Goal: Communication & Community: Answer question/provide support

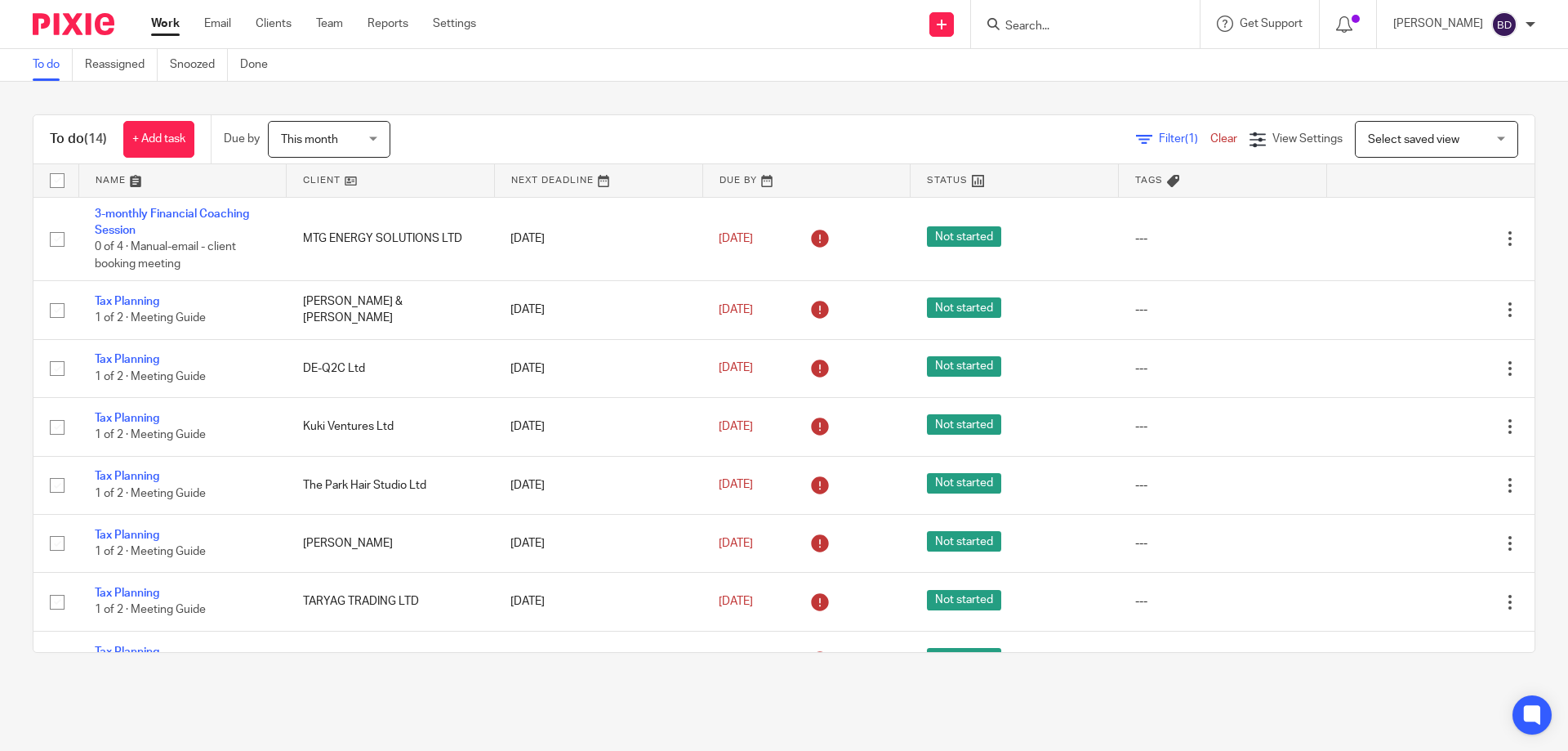
click at [1046, 30] on input "Search" at bounding box center [1076, 26] width 147 height 15
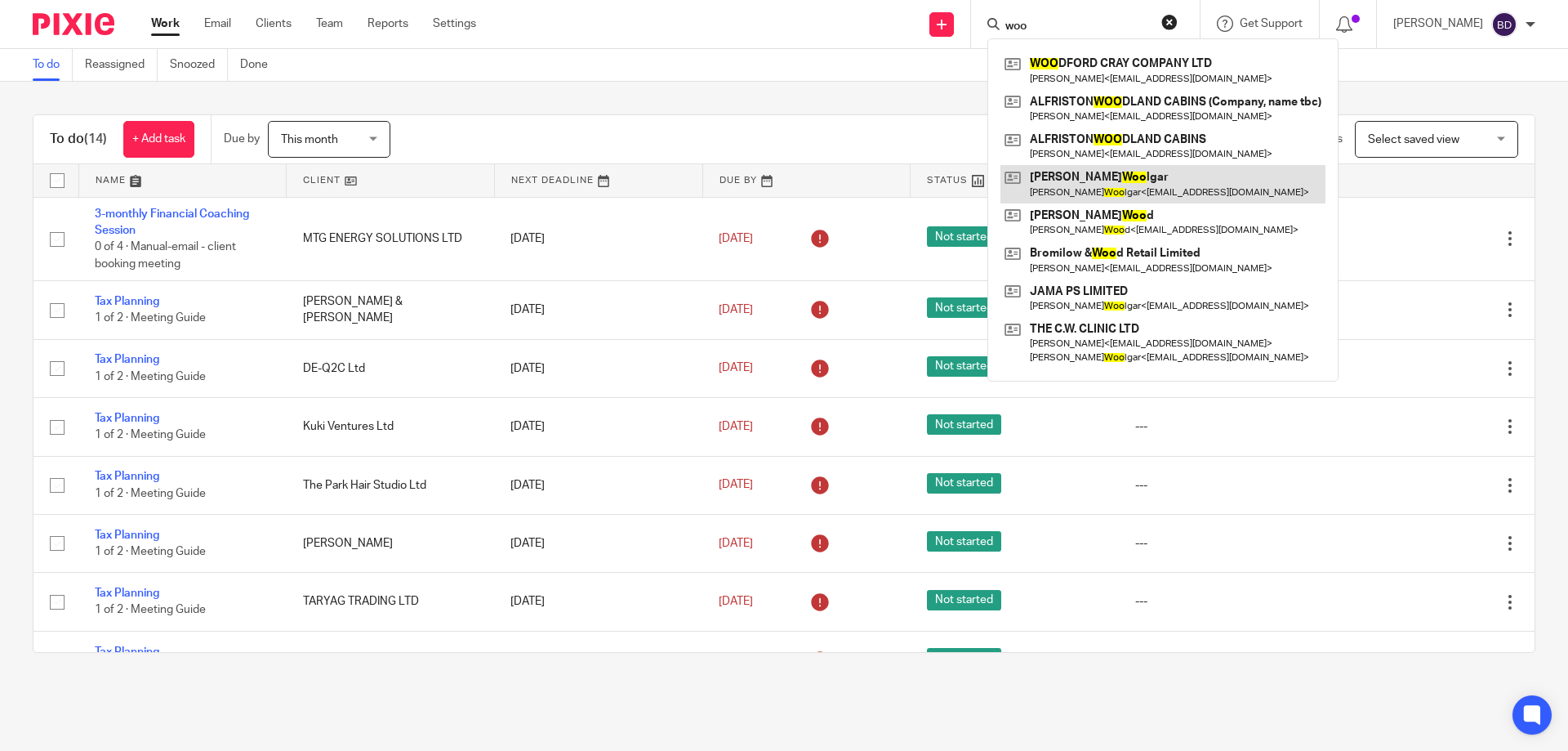
type input "woo"
click at [1127, 179] on link at bounding box center [1163, 183] width 325 height 38
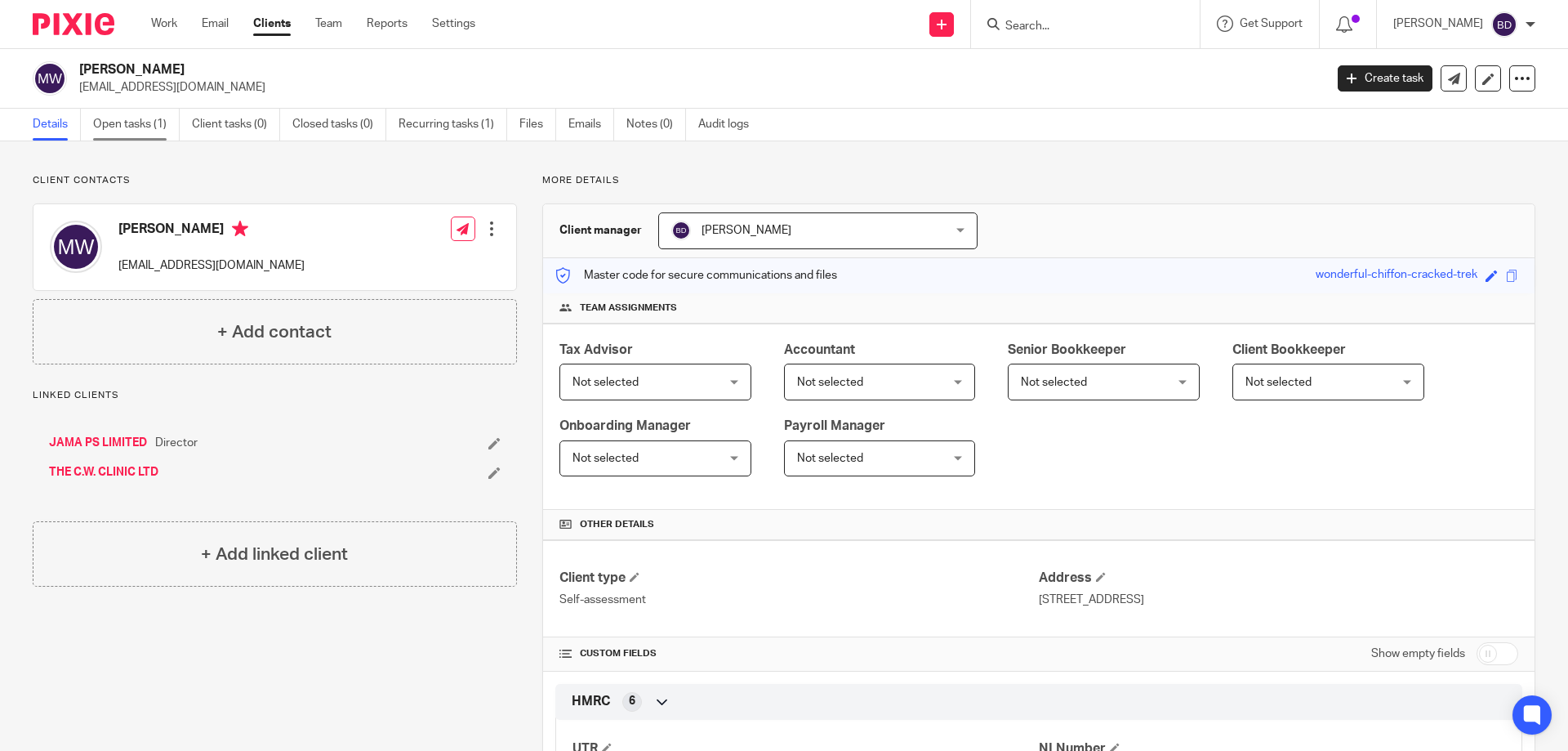
click at [109, 124] on link "Open tasks (1)" at bounding box center [137, 124] width 86 height 32
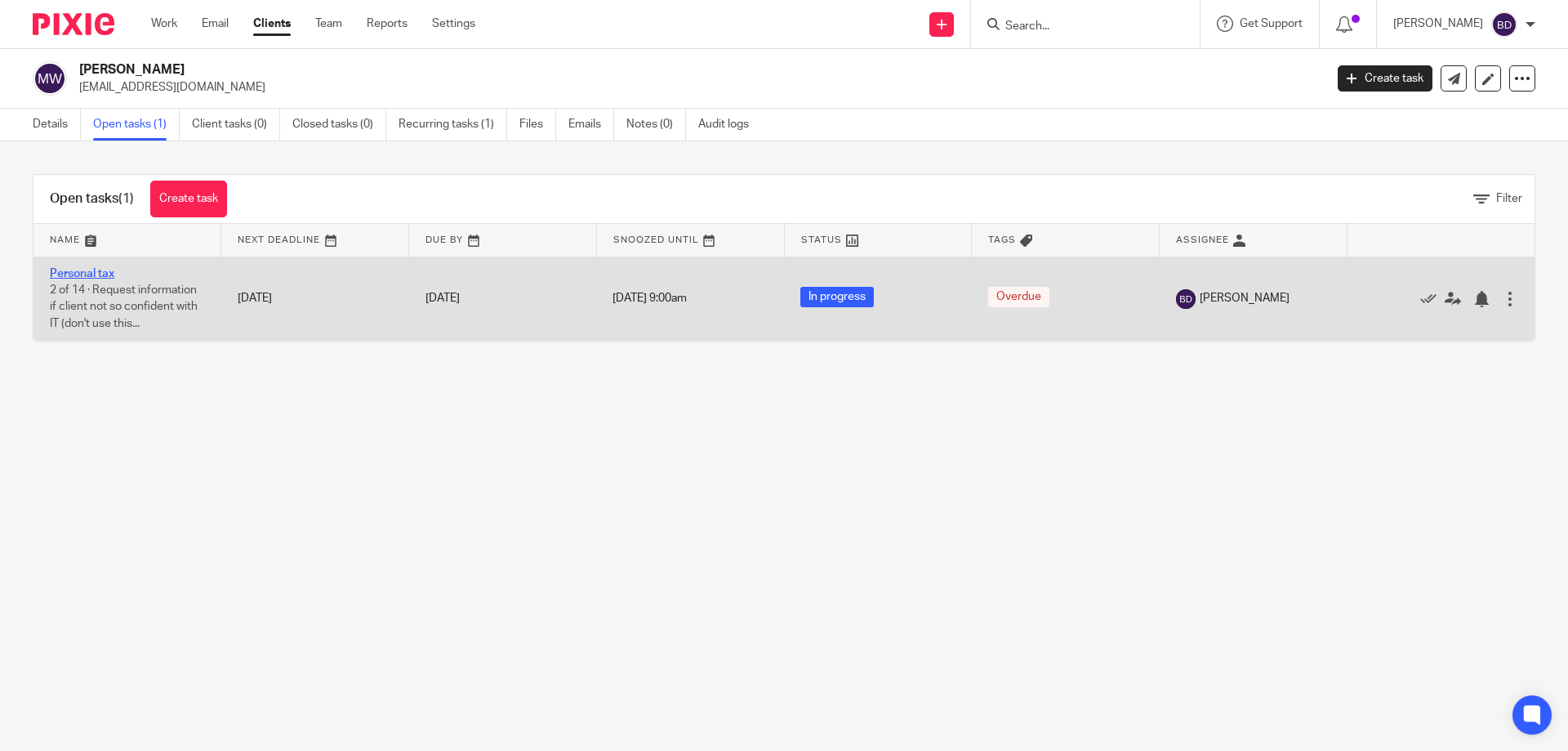
click at [96, 276] on link "Personal tax" at bounding box center [82, 273] width 64 height 11
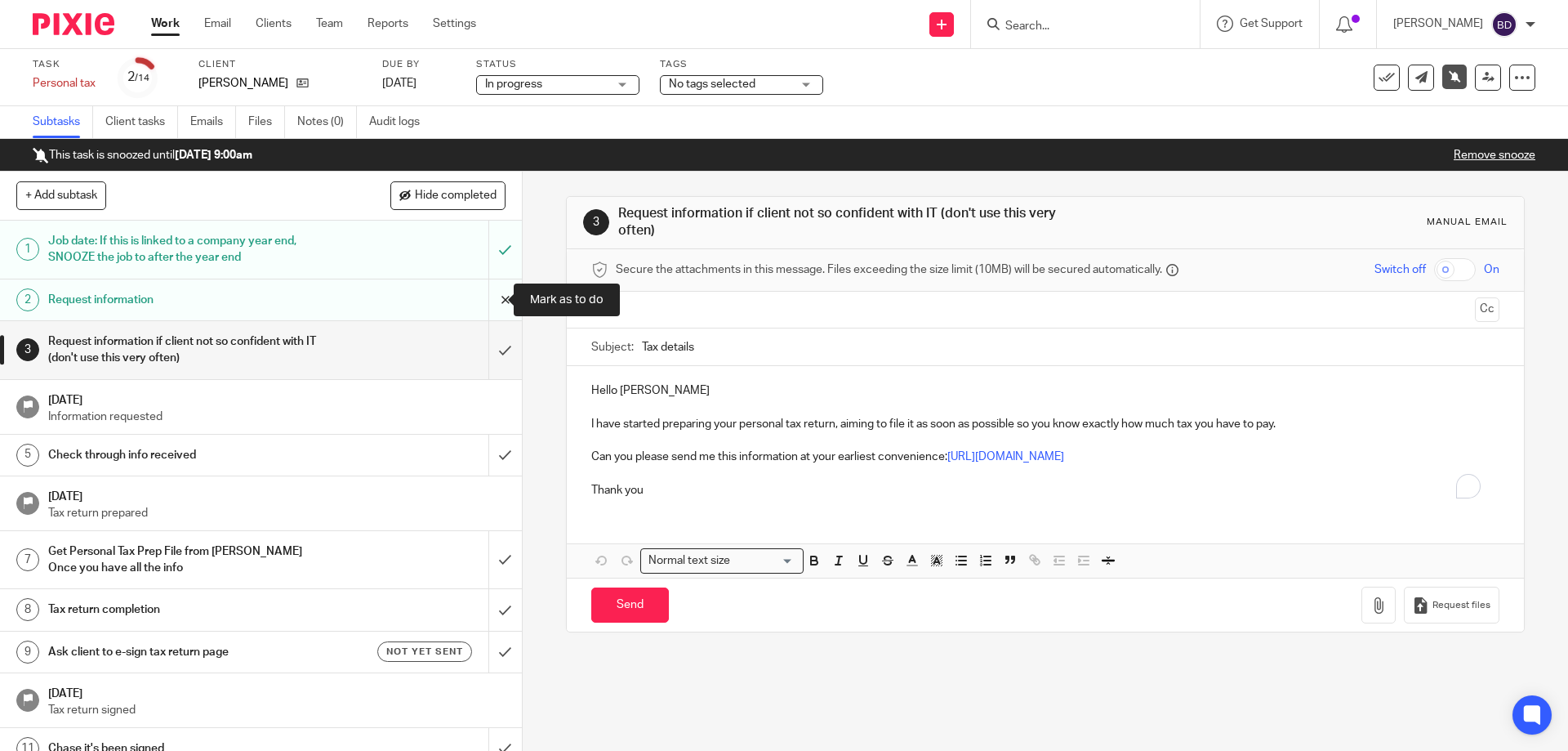
drag, startPoint x: 0, startPoint y: 0, endPoint x: 492, endPoint y: 294, distance: 573.1
click at [492, 294] on input "submit" at bounding box center [261, 300] width 521 height 41
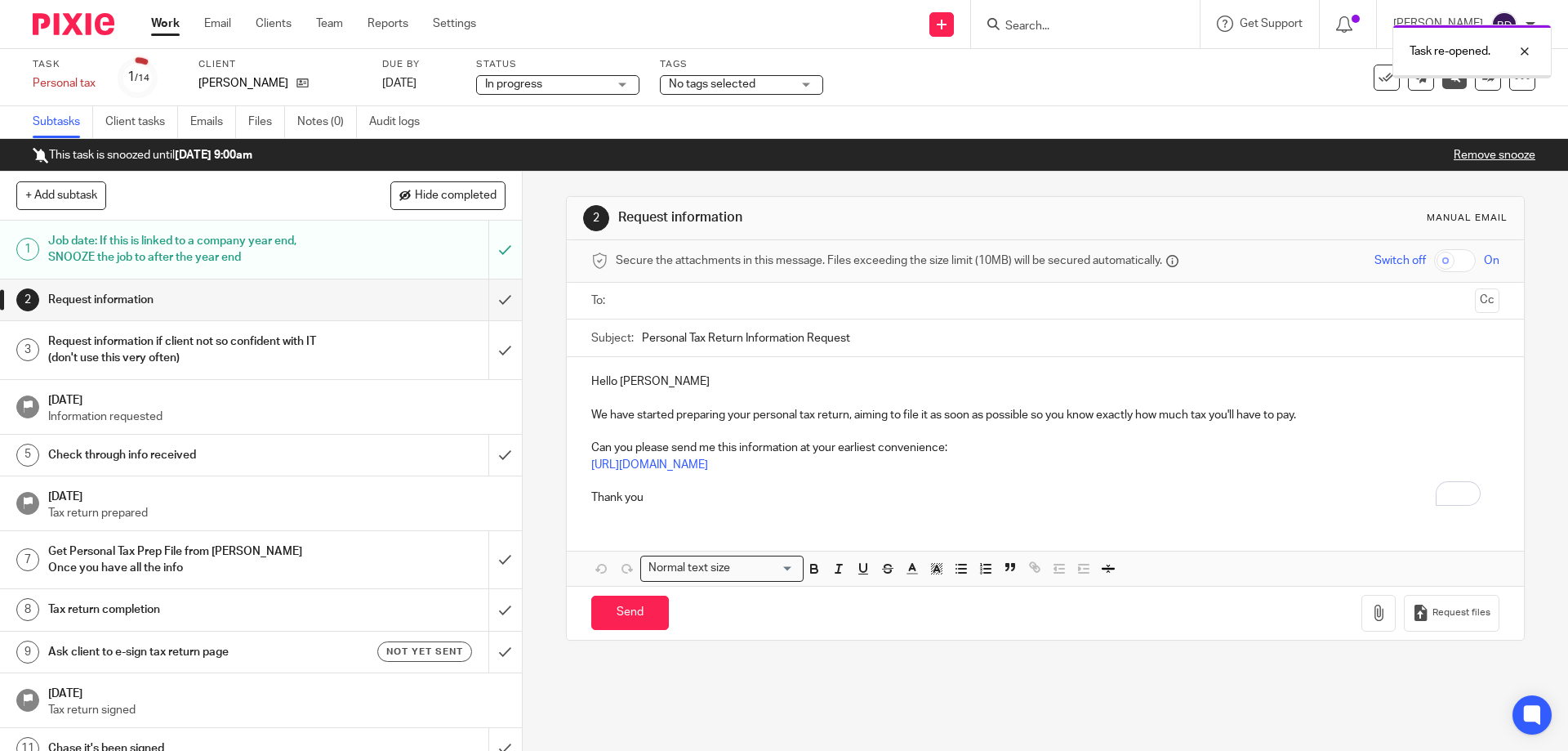
drag, startPoint x: 0, startPoint y: 0, endPoint x: 636, endPoint y: 295, distance: 701.1
click at [636, 295] on input "text" at bounding box center [1045, 301] width 846 height 19
drag, startPoint x: 669, startPoint y: 341, endPoint x: 700, endPoint y: 352, distance: 32.9
click at [883, 334] on input "Personal Tax Return Information Request" at bounding box center [1070, 342] width 857 height 37
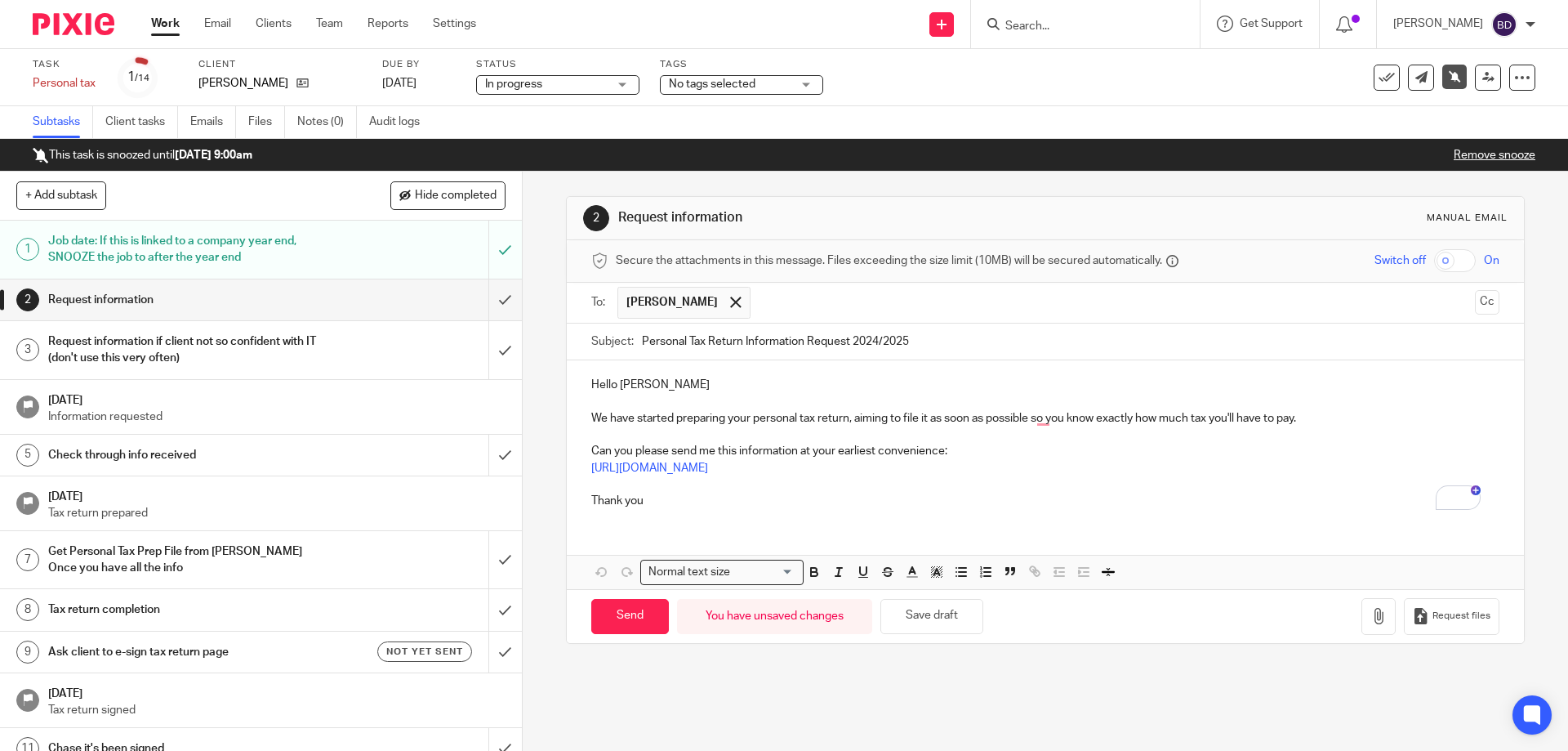
type input "Personal Tax Return Information Request 2024/2025"
click at [765, 384] on p "Hello Matt" at bounding box center [1045, 384] width 907 height 17
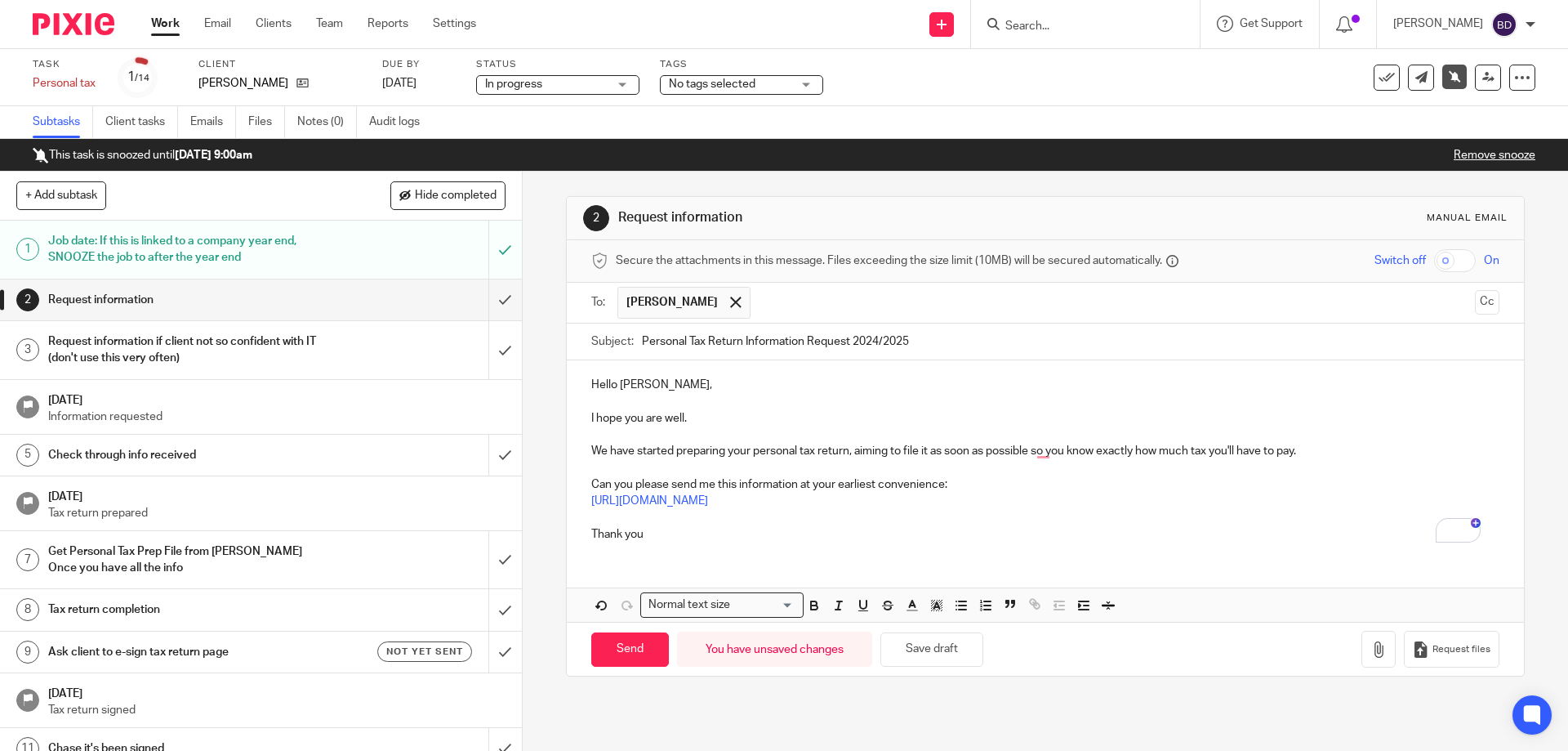
click at [603, 444] on p "We have started preparing your personal tax return, aiming to file it as soon a…" at bounding box center [1045, 450] width 907 height 17
drag, startPoint x: 1062, startPoint y: 518, endPoint x: 1044, endPoint y: 509, distance: 20.1
click at [1062, 519] on p "To enrich screen reader interactions, please activate Accessibility in Grammarl…" at bounding box center [1045, 518] width 907 height 17
click at [1316, 445] on p "I have started preparing your personal tax return, aiming to file it as soon as…" at bounding box center [1045, 450] width 907 height 17
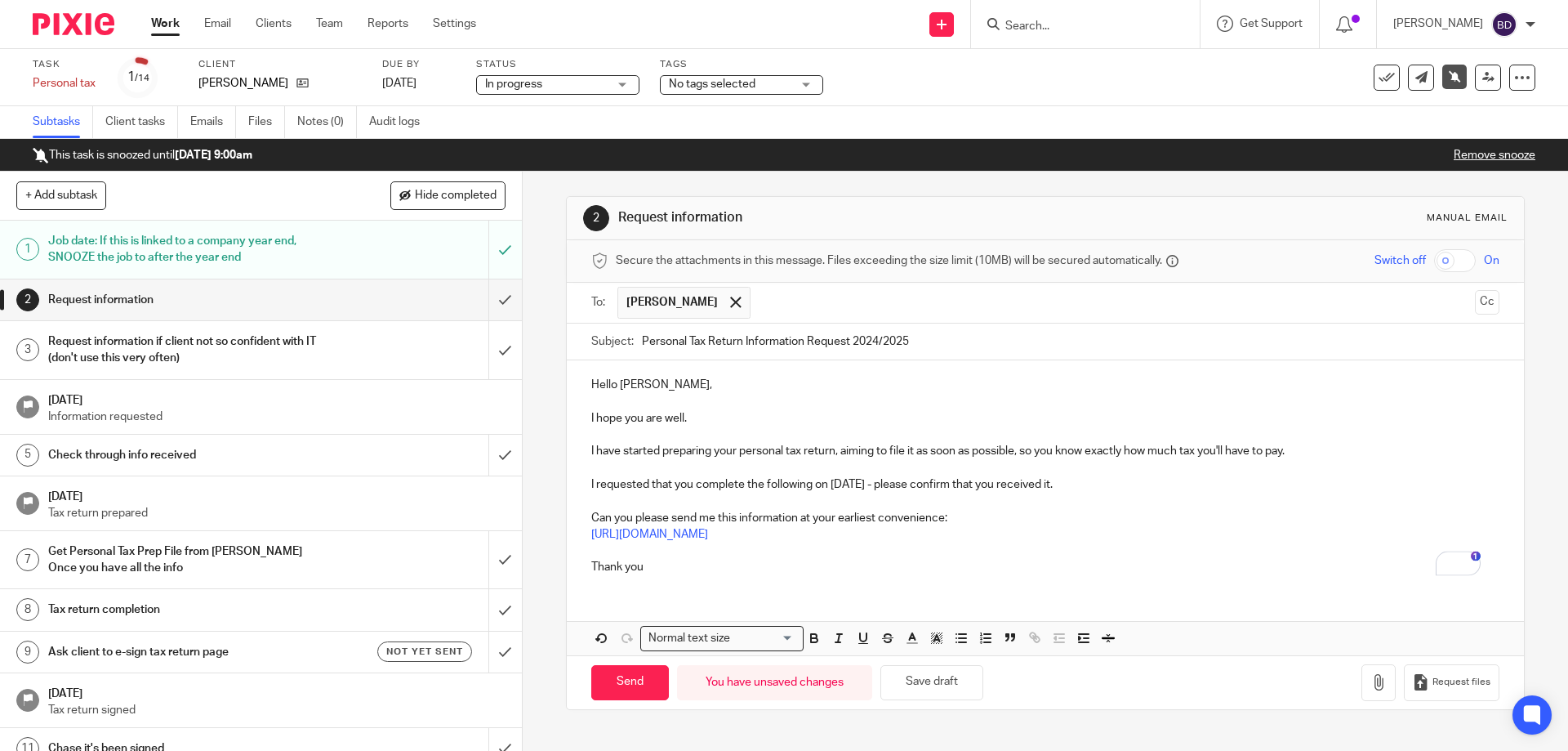
click at [978, 518] on p "Can you please send me this information at your earliest convenience:" at bounding box center [1045, 518] width 907 height 17
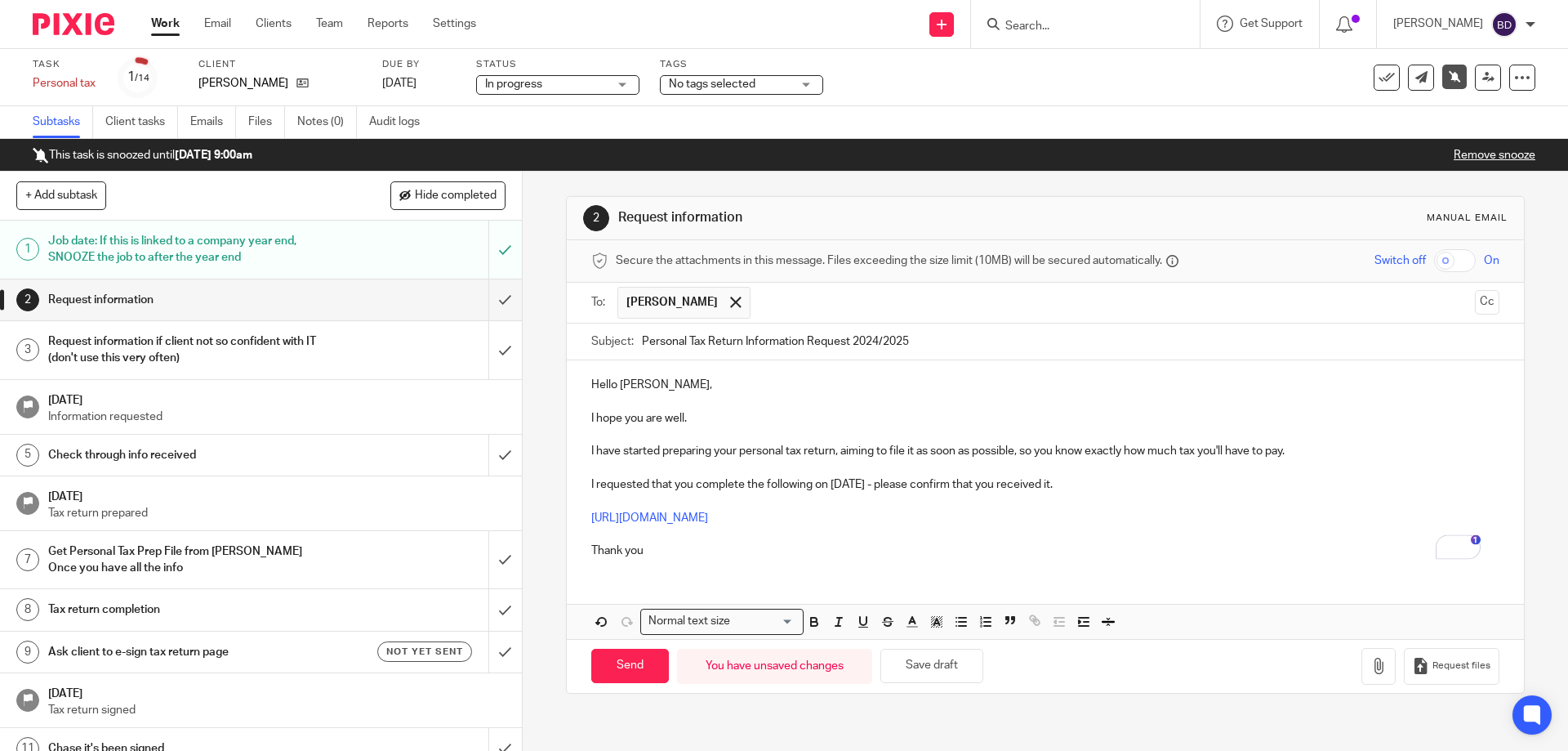
drag, startPoint x: 804, startPoint y: 549, endPoint x: 824, endPoint y: 537, distance: 23.3
click at [803, 549] on p "Thank you" at bounding box center [1045, 551] width 907 height 17
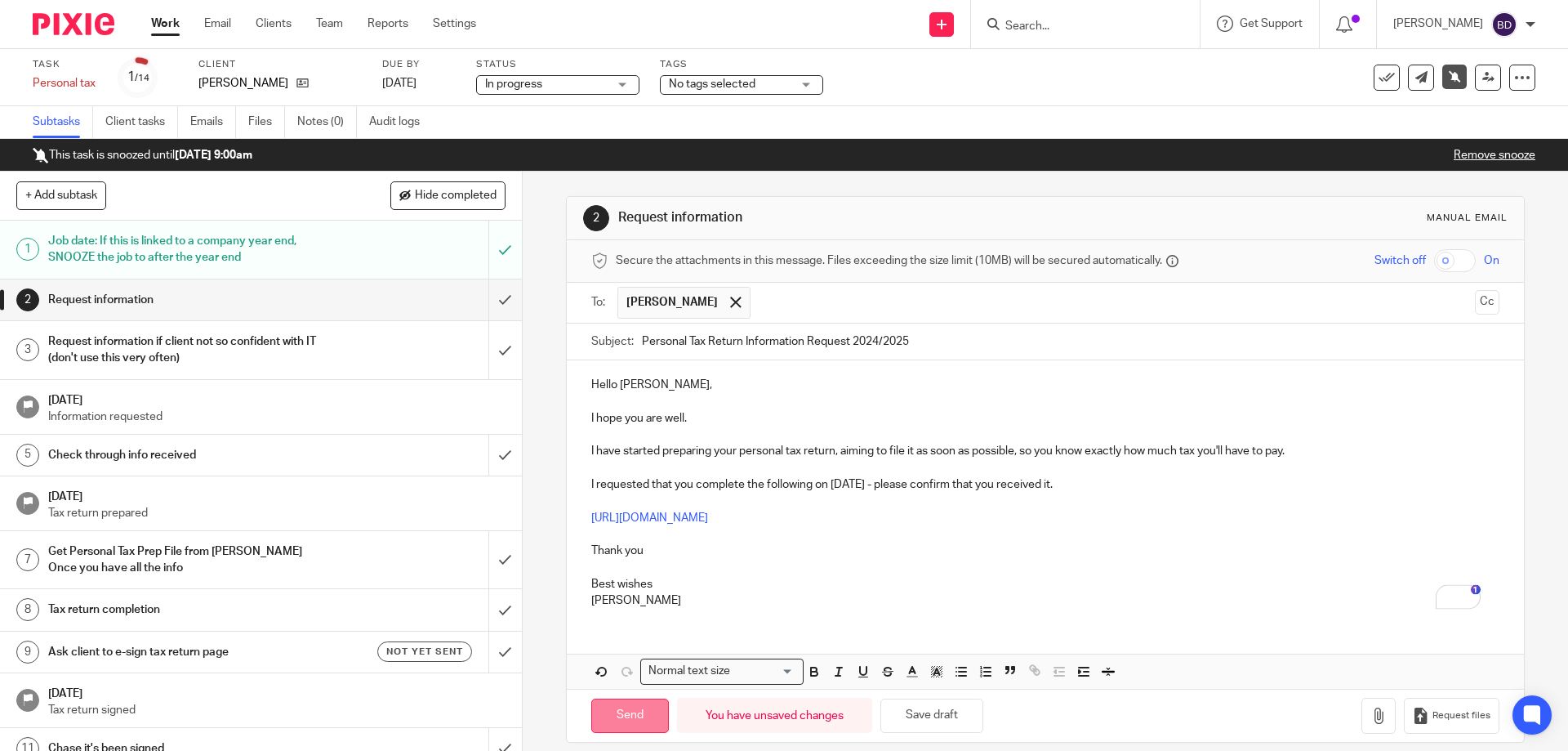
click at [618, 717] on input "Send" at bounding box center [630, 717] width 78 height 35
type input "Sent"
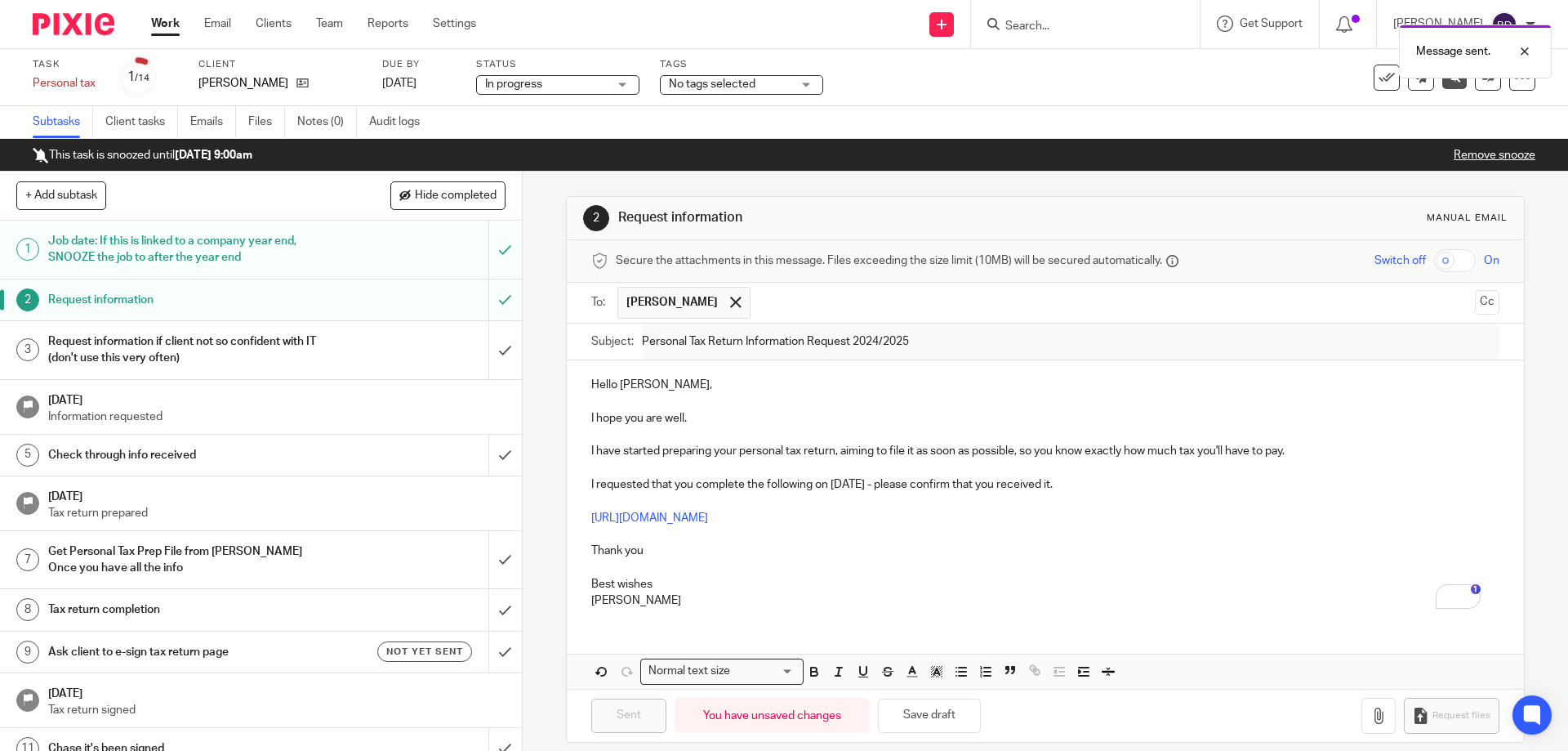
click at [163, 23] on link "Work" at bounding box center [166, 24] width 28 height 17
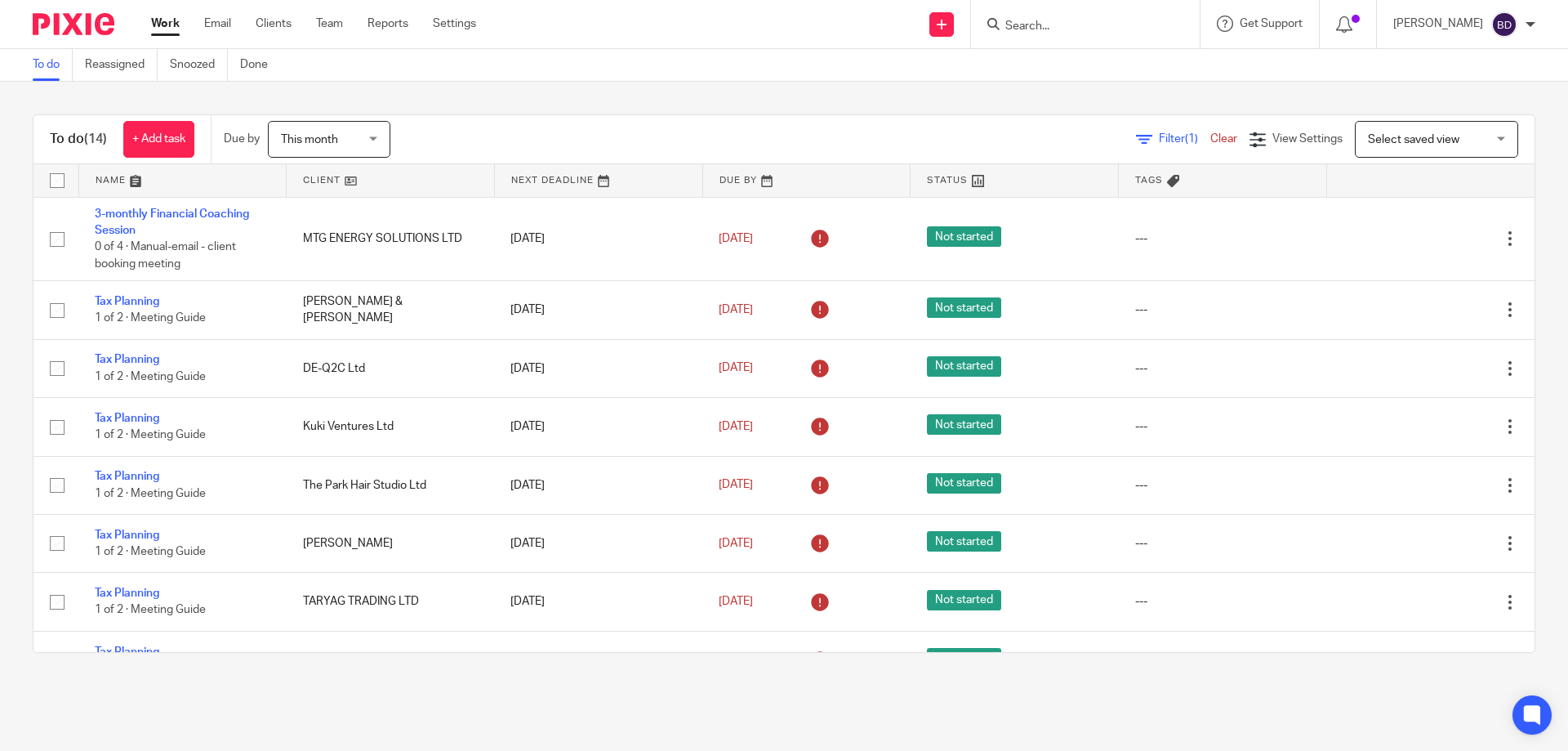
drag, startPoint x: 1015, startPoint y: 20, endPoint x: 1006, endPoint y: 12, distance: 12.0
click at [1014, 20] on input "Search" at bounding box center [1076, 26] width 147 height 15
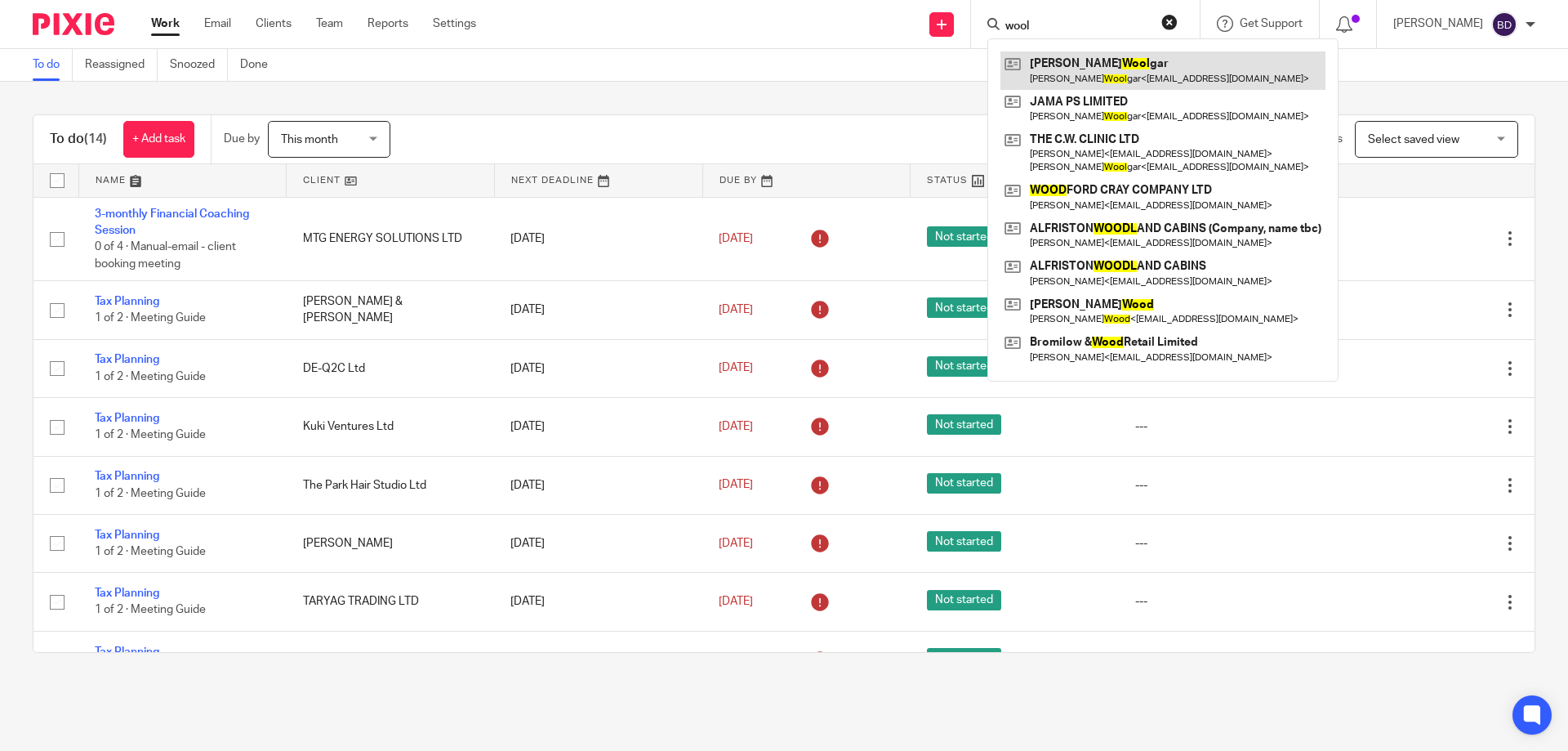
type input "wool"
click at [1093, 71] on link at bounding box center [1163, 70] width 325 height 38
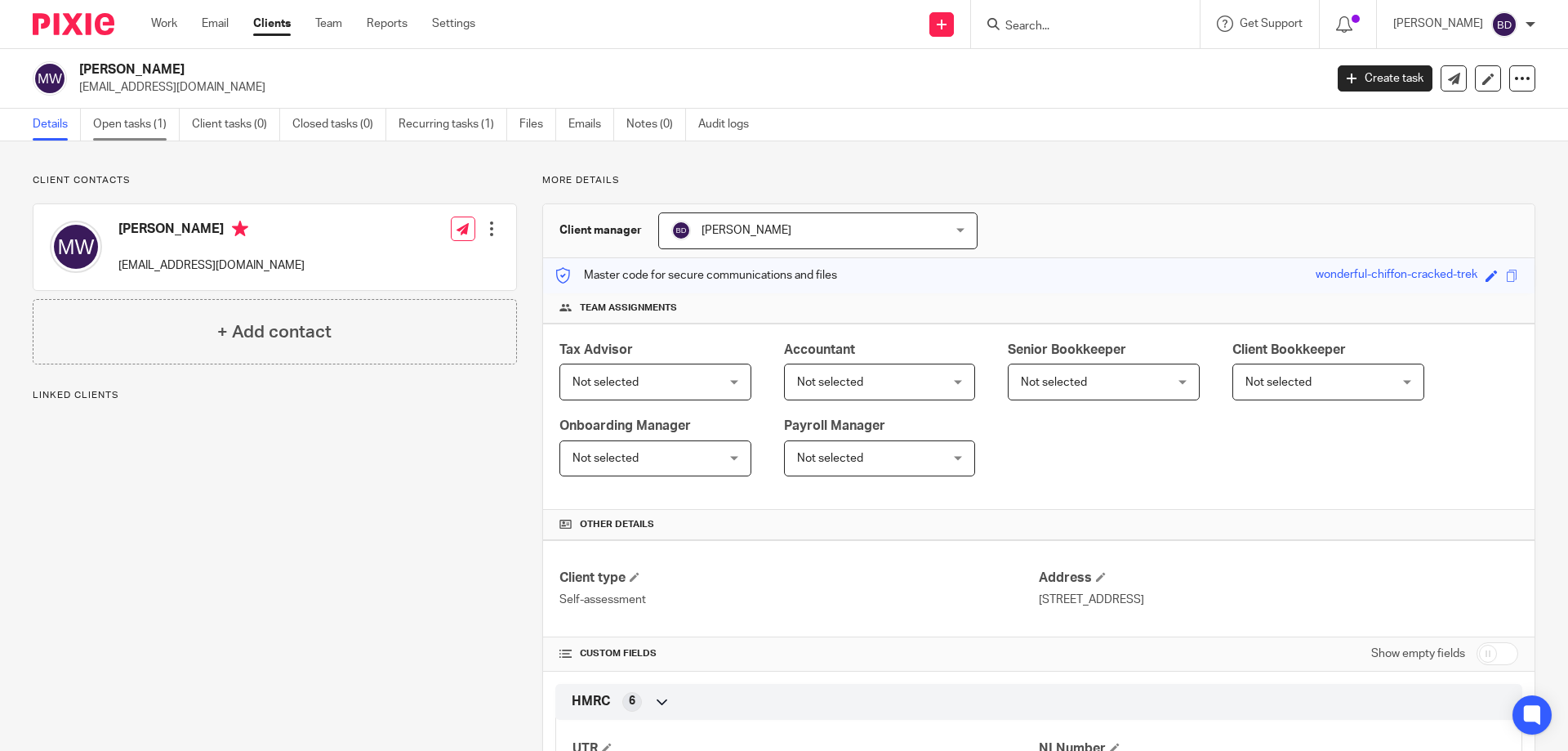
click at [126, 128] on link "Open tasks (1)" at bounding box center [137, 124] width 86 height 32
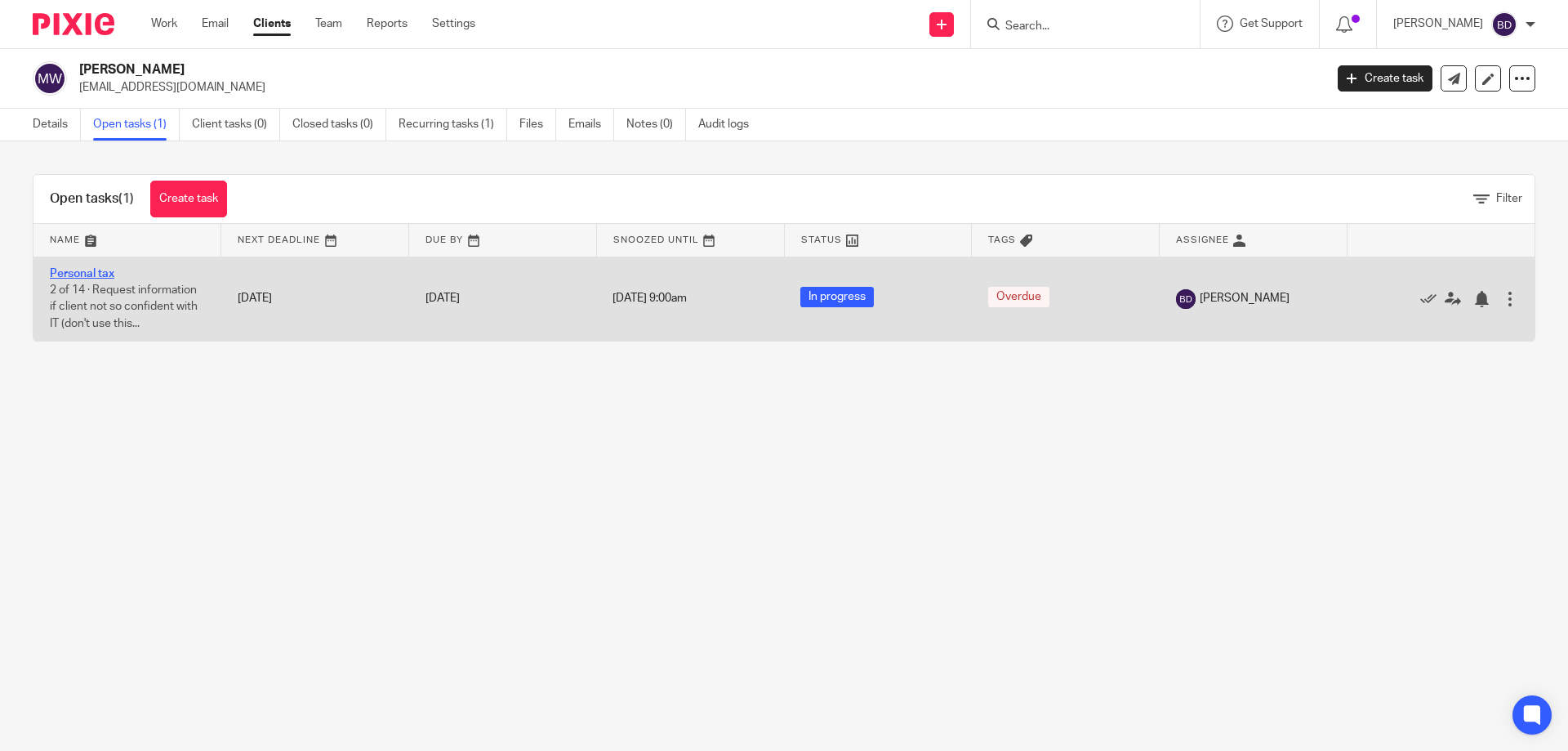
click at [88, 270] on link "Personal tax" at bounding box center [82, 273] width 64 height 11
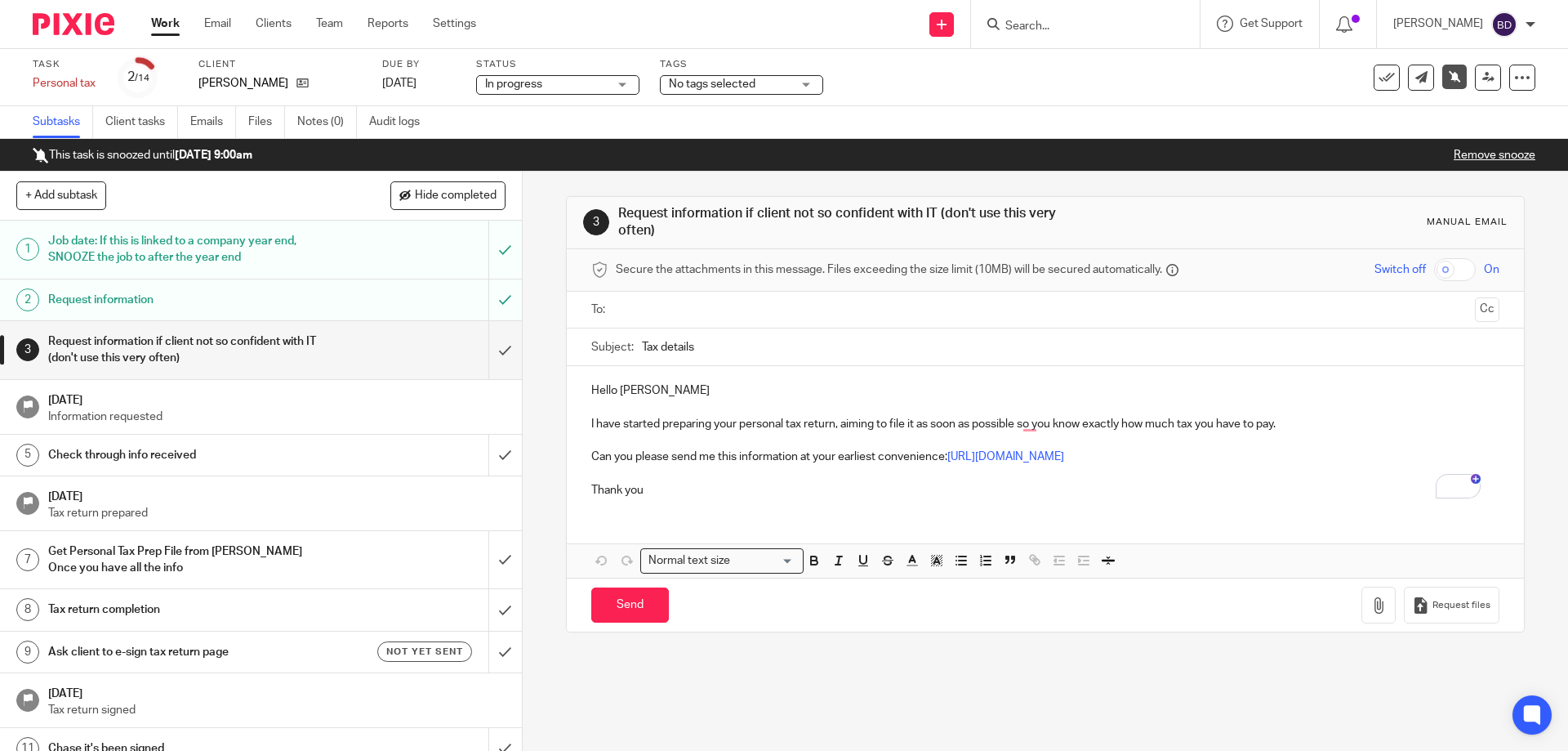
click at [163, 25] on link "Work" at bounding box center [166, 24] width 28 height 17
